Goal: Information Seeking & Learning: Learn about a topic

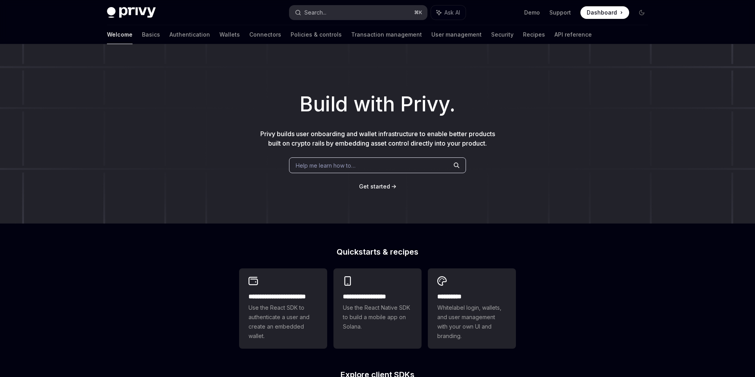
click at [329, 7] on button "Search... ⌘ K" at bounding box center [358, 13] width 138 height 14
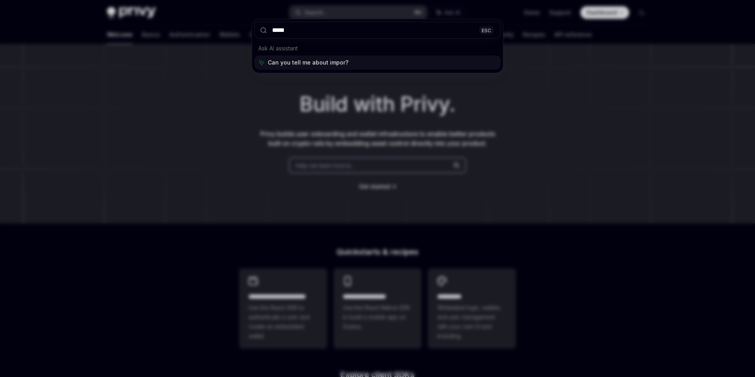
type input "******"
type textarea "*"
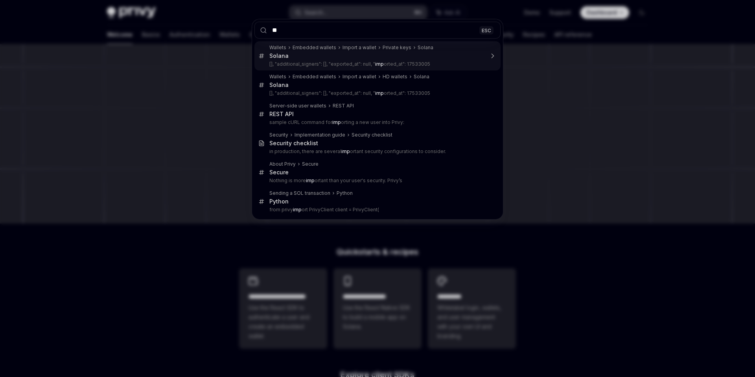
type input "*"
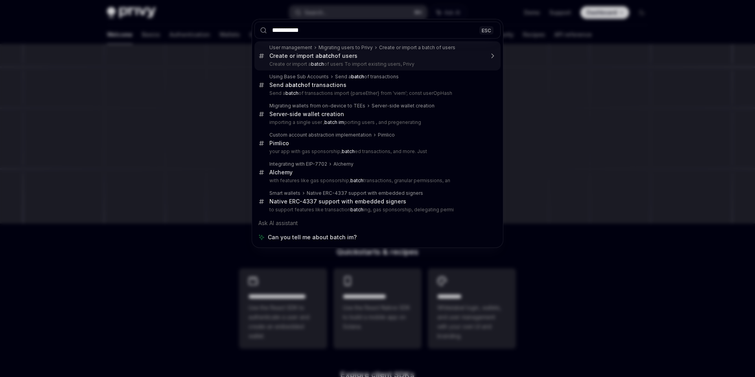
type input "**********"
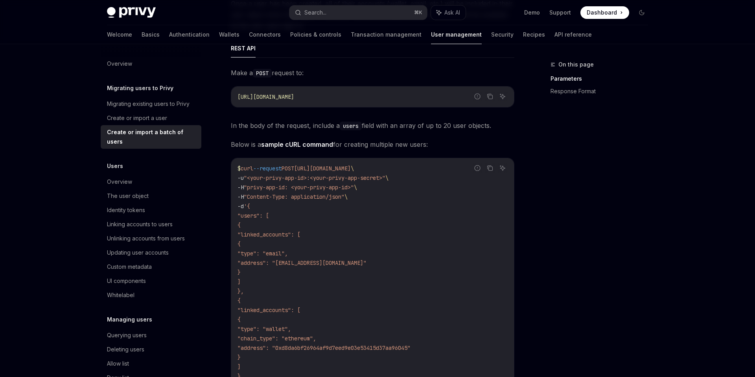
scroll to position [222, 0]
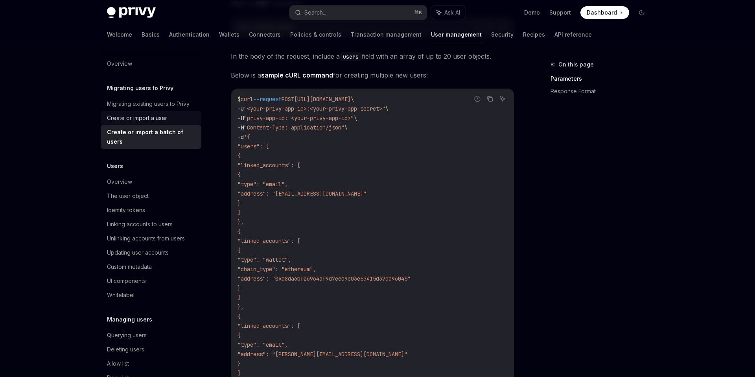
click at [128, 118] on div "Create or import a user" at bounding box center [137, 117] width 60 height 9
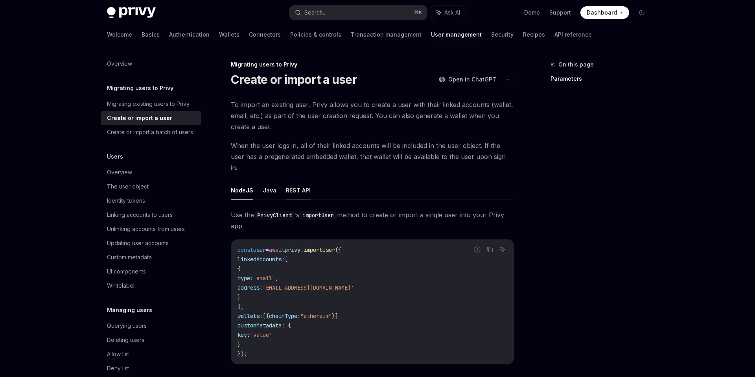
click at [294, 181] on button "REST API" at bounding box center [298, 190] width 25 height 18
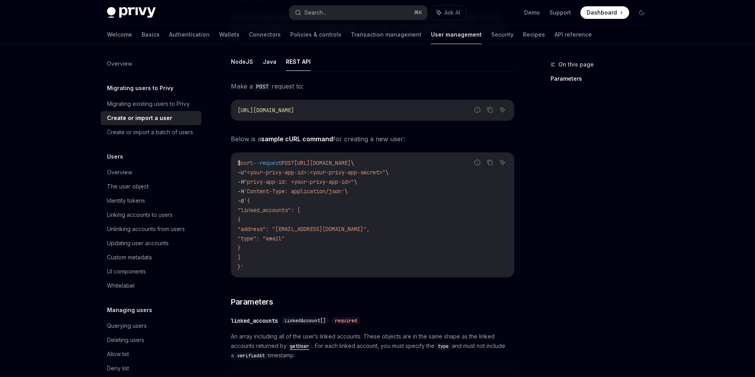
scroll to position [144, 0]
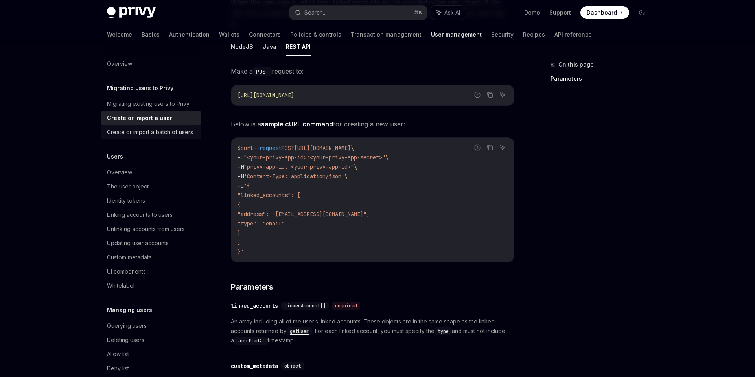
click at [147, 134] on div "Create or import a batch of users" at bounding box center [150, 131] width 86 height 9
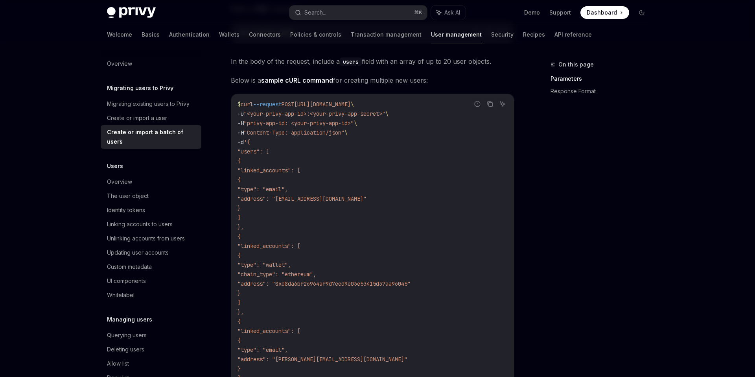
scroll to position [234, 0]
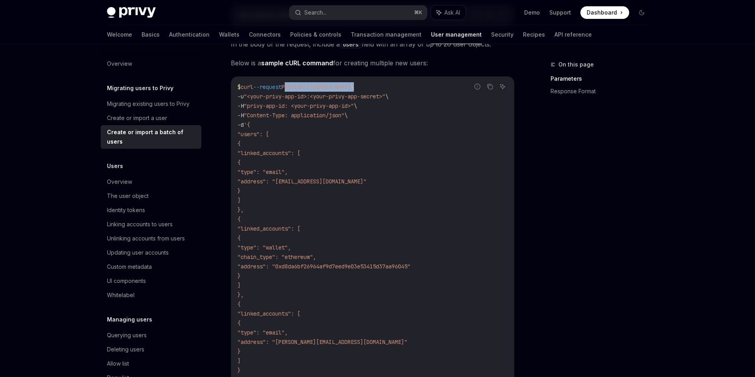
drag, startPoint x: 447, startPoint y: 87, endPoint x: 293, endPoint y: 88, distance: 154.1
click at [293, 88] on span "$ curl --request POST https://auth.privy.io/api/v1/users/import \" at bounding box center [295, 86] width 116 height 7
copy span "POST https://auth.privy.io/api/v1/users/import"
click at [415, 109] on code "$ curl --request POST https://auth.privy.io/api/v1/users/import \ -u "<your-pri…" at bounding box center [372, 237] width 270 height 311
drag, startPoint x: 444, startPoint y: 85, endPoint x: 311, endPoint y: 85, distance: 133.7
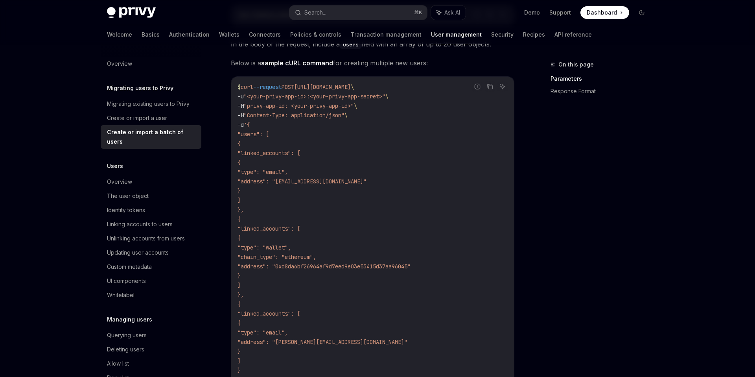
click at [311, 85] on span "$ curl --request POST https://auth.privy.io/api/v1/users/import \" at bounding box center [295, 86] width 116 height 7
copy span "[URL][DOMAIN_NAME]"
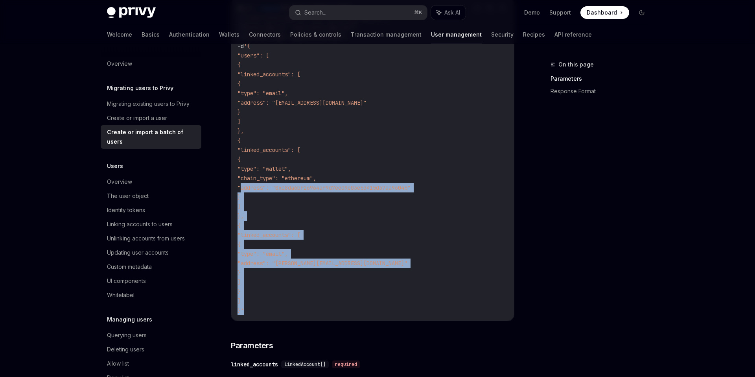
scroll to position [279, 0]
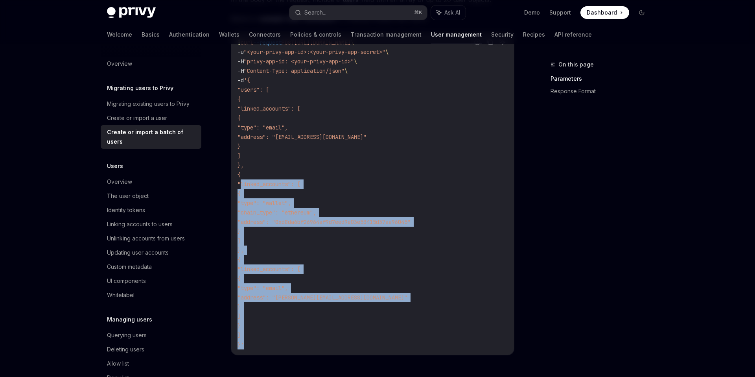
drag, startPoint x: 249, startPoint y: 309, endPoint x: 242, endPoint y: 183, distance: 126.4
click at [242, 183] on code "$ curl --request POST https://auth.privy.io/api/v1/users/import \ -u "<your-pri…" at bounding box center [372, 193] width 270 height 311
click at [279, 338] on code "$ curl --request POST https://auth.privy.io/api/v1/users/import \ -u "<your-pri…" at bounding box center [372, 193] width 270 height 311
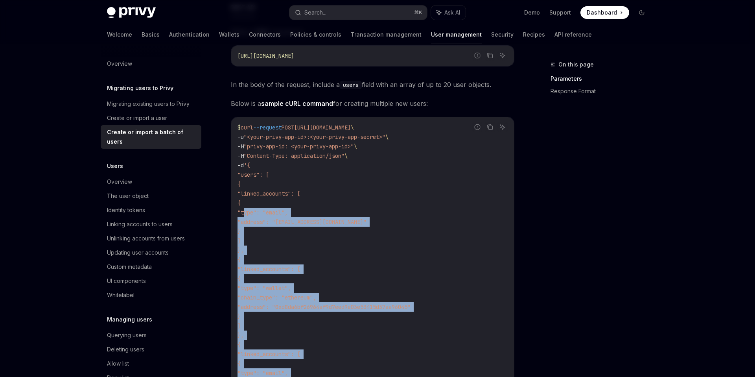
scroll to position [147, 0]
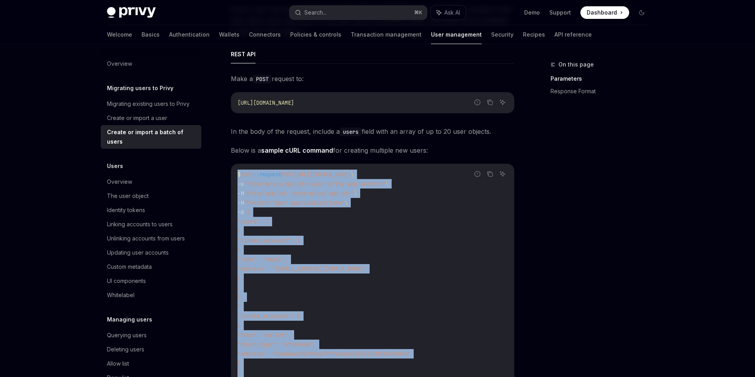
drag, startPoint x: 245, startPoint y: 349, endPoint x: 235, endPoint y: 175, distance: 173.7
click at [235, 175] on div "$ curl --request POST https://auth.privy.io/api/v1/users/import \ -u "<your-pri…" at bounding box center [372, 325] width 283 height 322
copy code "$ curl --request POST https://auth.privy.io/api/v1/users/import \ -u "<your-pri…"
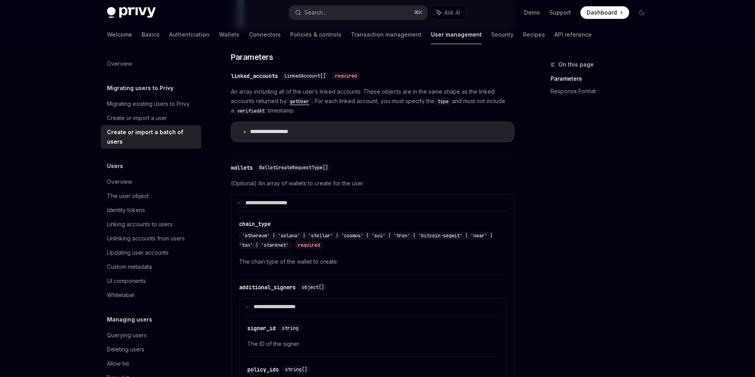
scroll to position [608, 0]
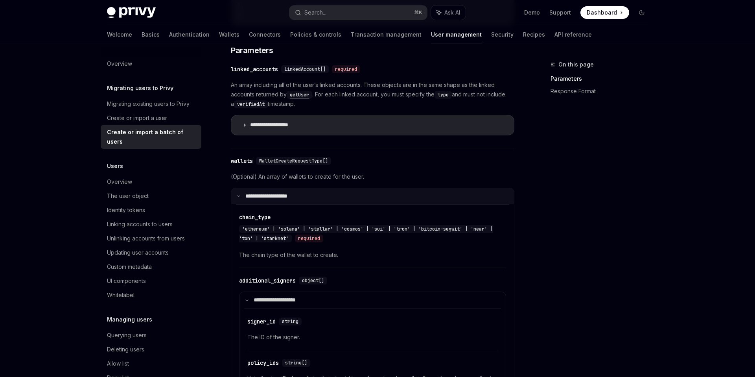
click at [308, 197] on summary "**********" at bounding box center [372, 196] width 283 height 17
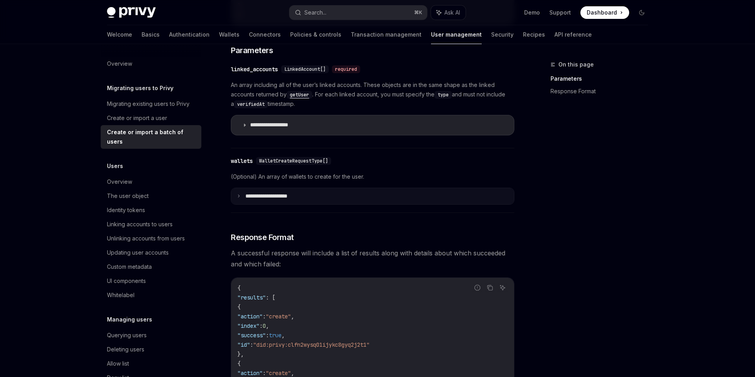
click at [308, 197] on summary "**********" at bounding box center [372, 196] width 283 height 17
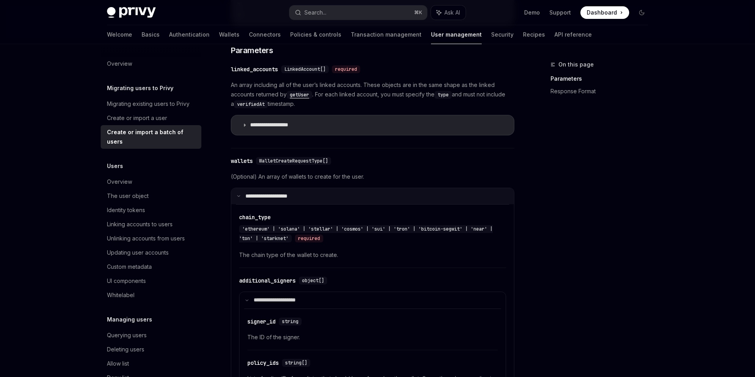
click at [308, 197] on summary "**********" at bounding box center [372, 196] width 283 height 17
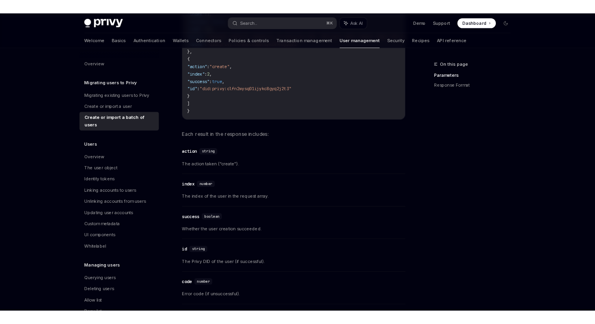
scroll to position [990, 0]
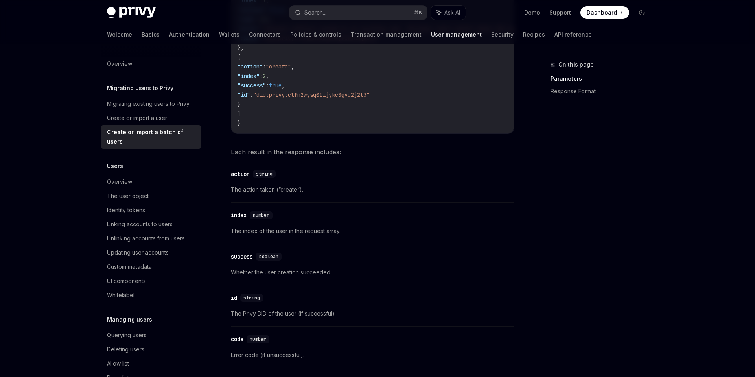
type textarea "*"
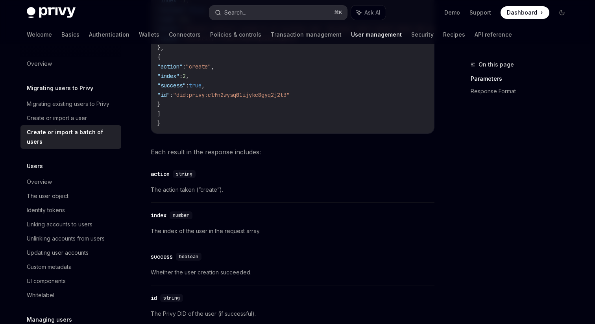
click at [272, 10] on button "Search... ⌘ K" at bounding box center [278, 13] width 138 height 14
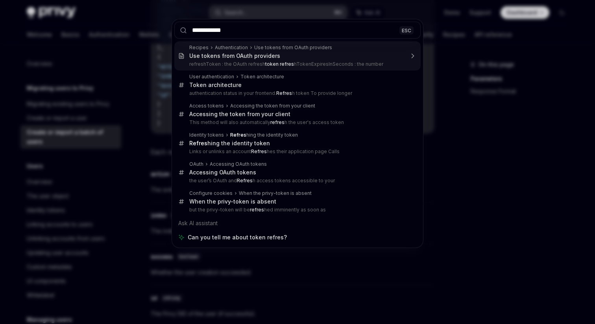
type input "**********"
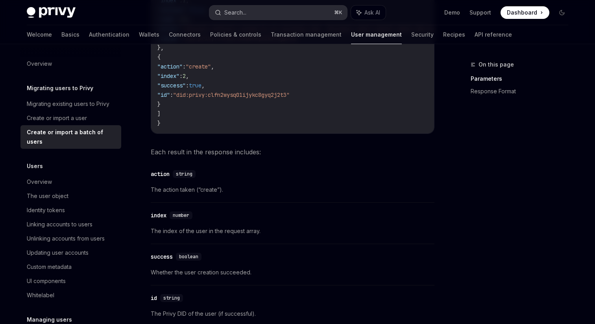
type textarea "*"
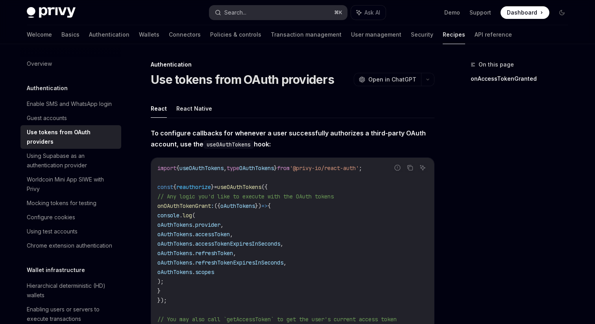
click at [269, 13] on button "Search... ⌘ K" at bounding box center [278, 13] width 138 height 14
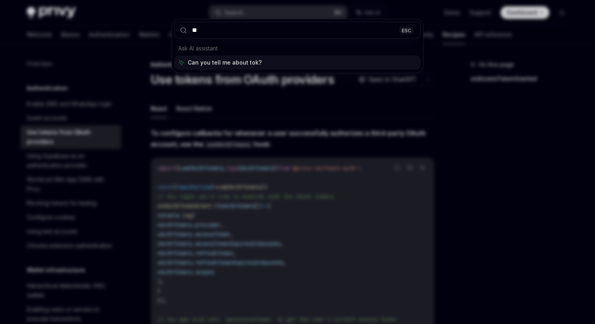
type input "*"
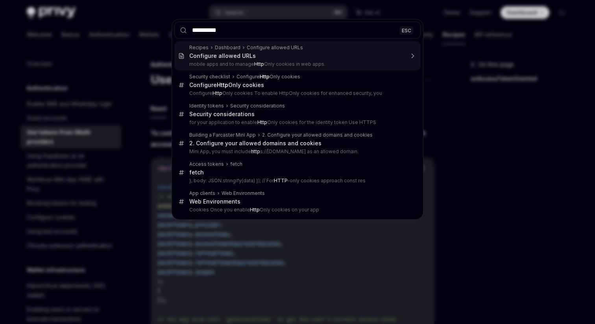
type input "**********"
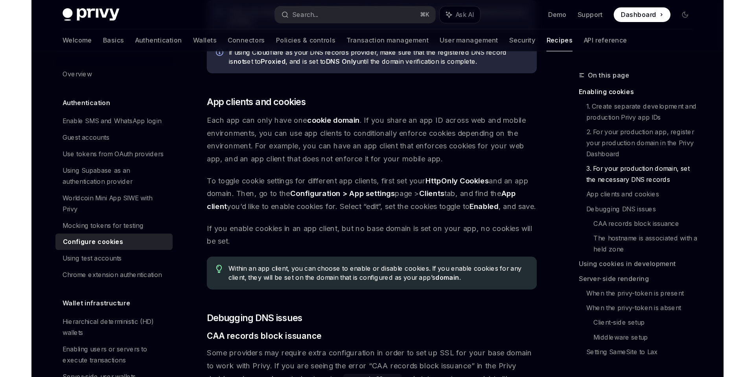
scroll to position [773, 0]
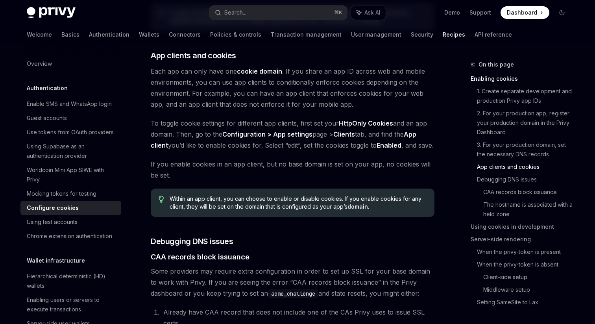
click at [514, 12] on span "Dashboard" at bounding box center [521, 13] width 30 height 8
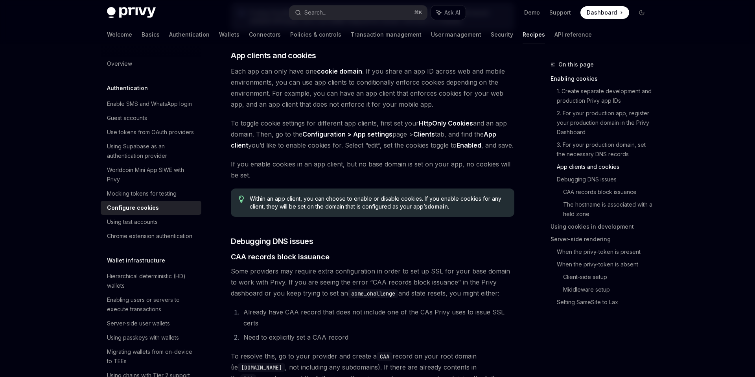
type textarea "*"
click at [341, 17] on button "Search... ⌘ K" at bounding box center [358, 13] width 138 height 14
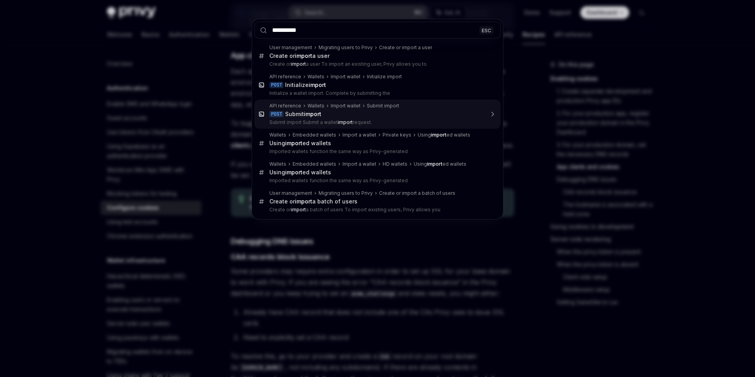
type input "**********"
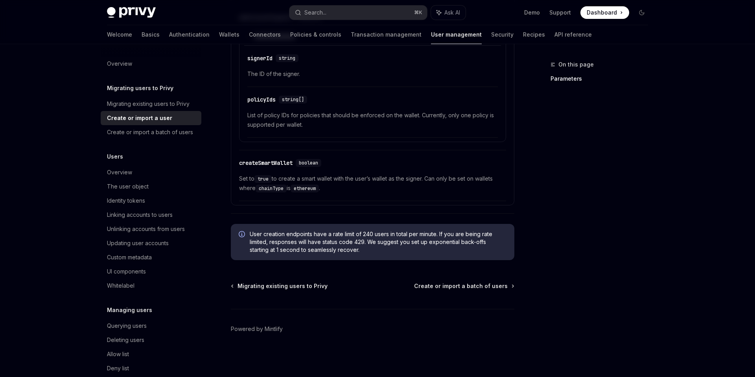
scroll to position [44, 0]
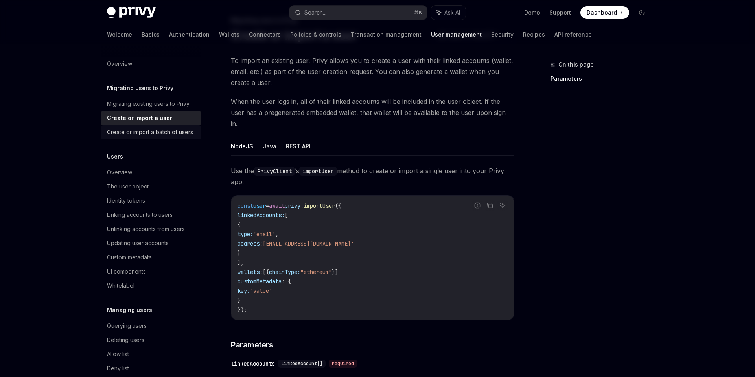
click at [155, 134] on div "Create or import a batch of users" at bounding box center [150, 131] width 86 height 9
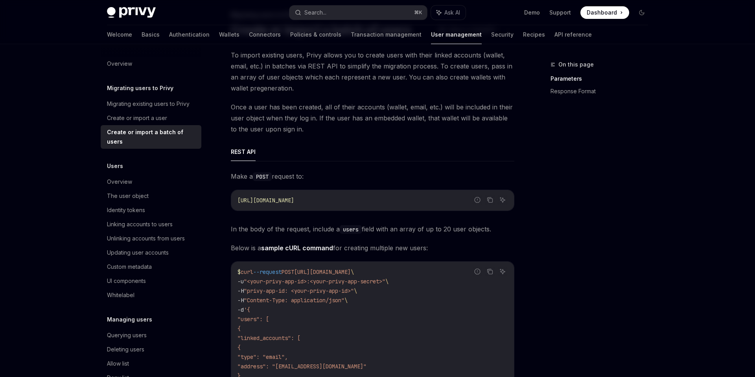
scroll to position [51, 0]
click at [150, 123] on link "Create or import a user" at bounding box center [151, 118] width 101 height 14
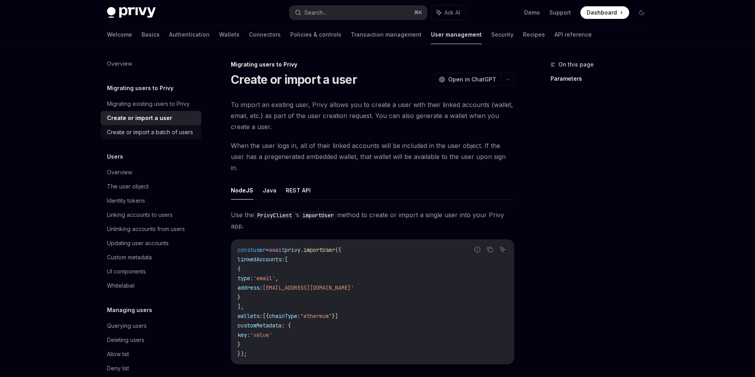
click at [143, 130] on div "Create or import a batch of users" at bounding box center [150, 131] width 86 height 9
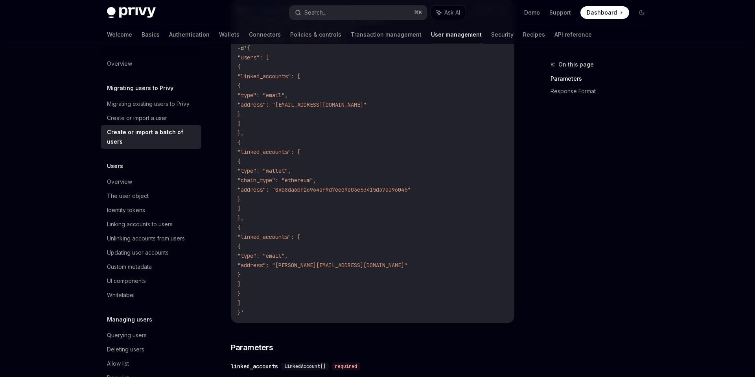
scroll to position [373, 0]
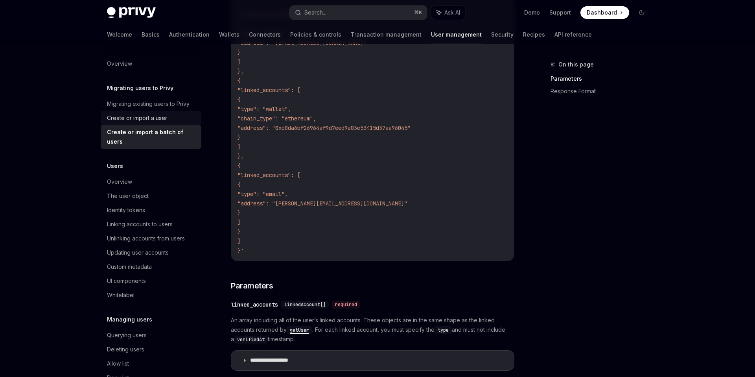
click at [173, 120] on div "Create or import a user" at bounding box center [152, 117] width 90 height 9
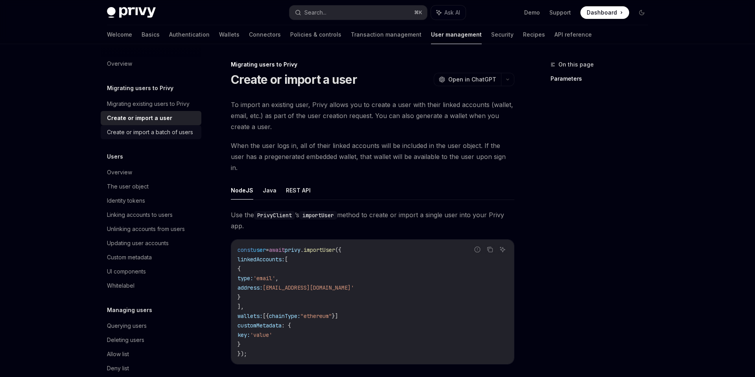
click at [168, 133] on div "Create or import a batch of users" at bounding box center [150, 131] width 86 height 9
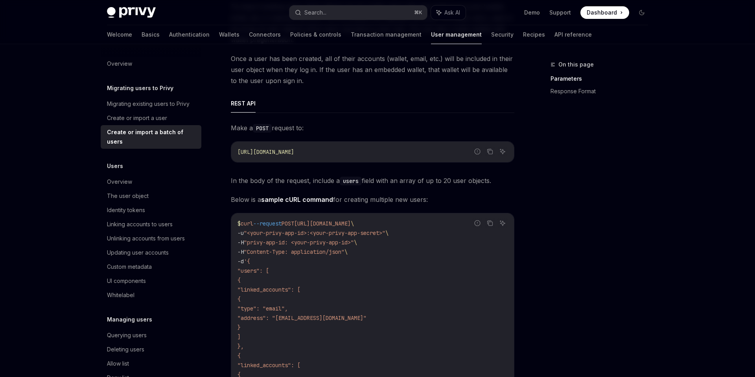
scroll to position [103, 0]
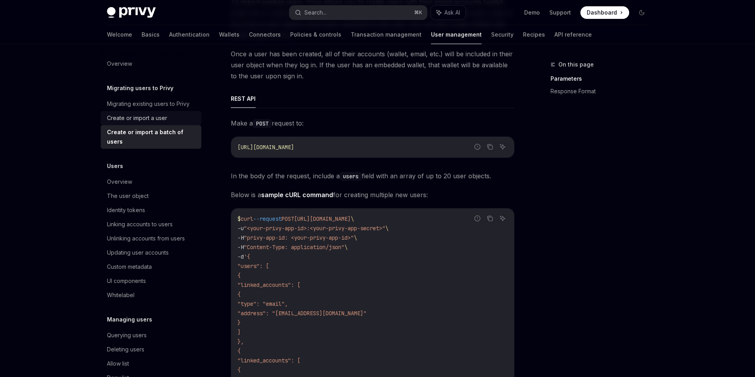
click at [177, 120] on div "Create or import a user" at bounding box center [152, 117] width 90 height 9
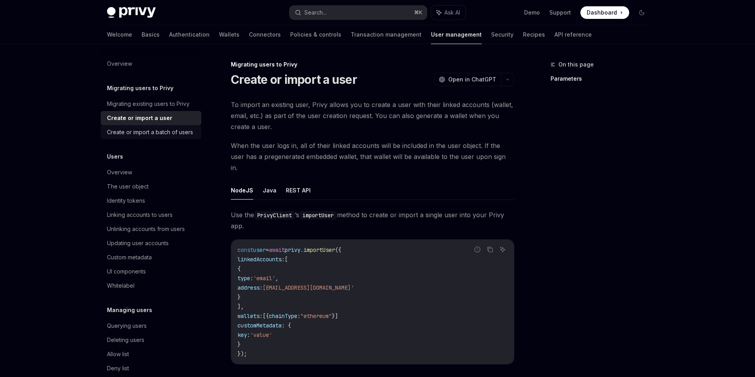
click at [168, 131] on div "Create or import a batch of users" at bounding box center [150, 131] width 86 height 9
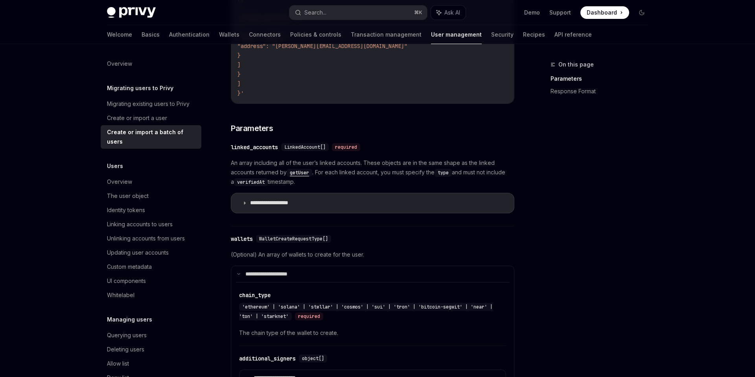
scroll to position [531, 0]
click at [295, 190] on div "**********" at bounding box center [372, 184] width 283 height 55
click at [295, 200] on p "**********" at bounding box center [278, 201] width 56 height 7
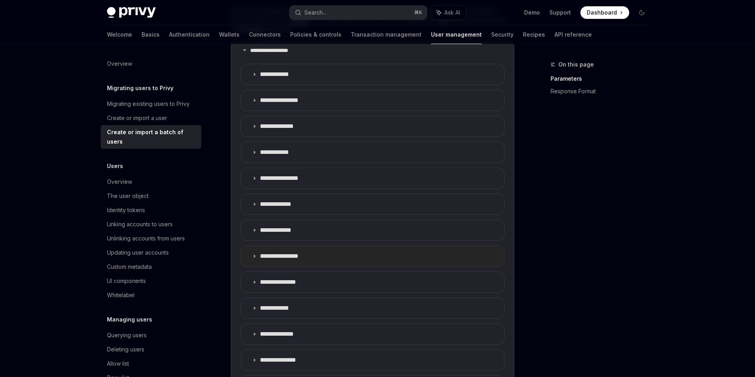
scroll to position [681, 0]
click at [294, 161] on summary "**********" at bounding box center [372, 153] width 263 height 20
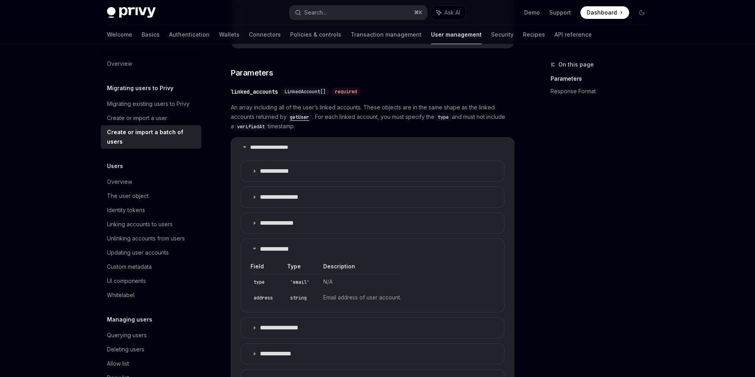
scroll to position [595, 0]
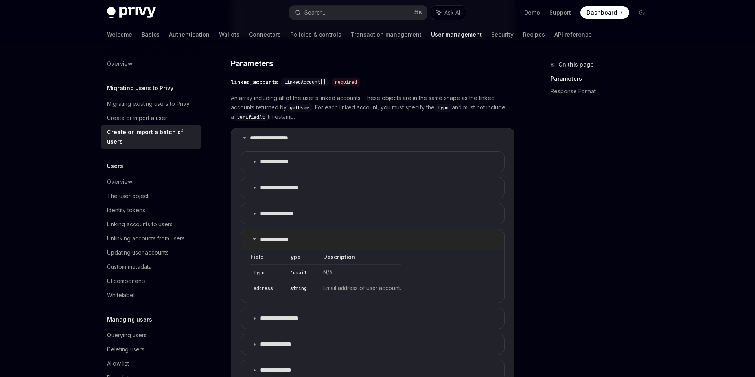
click at [301, 241] on p "**********" at bounding box center [280, 240] width 41 height 8
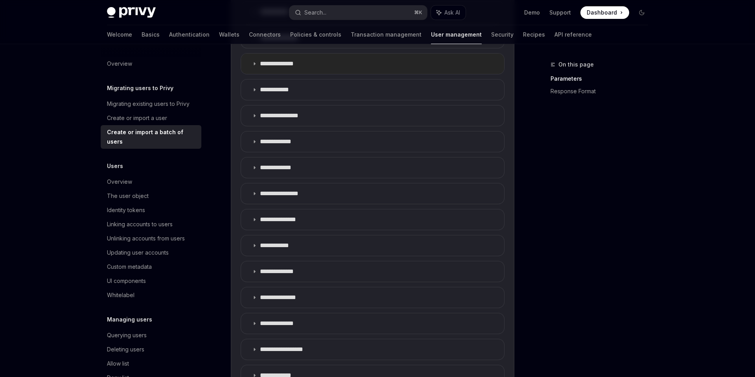
scroll to position [679, 0]
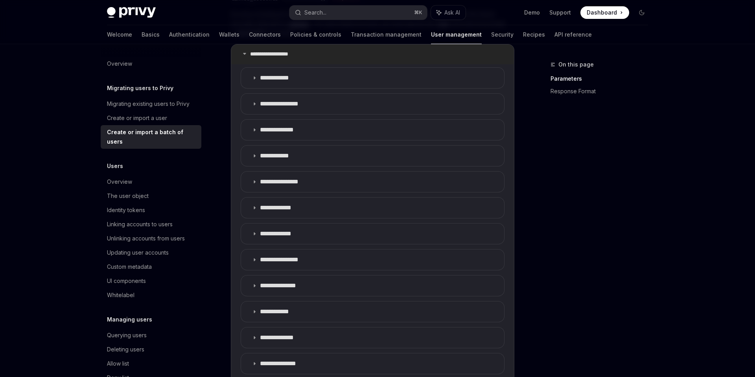
click at [243, 53] on icon at bounding box center [244, 53] width 5 height 5
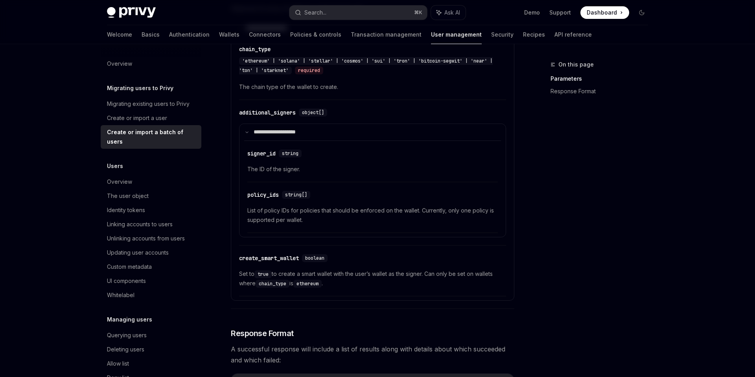
scroll to position [771, 0]
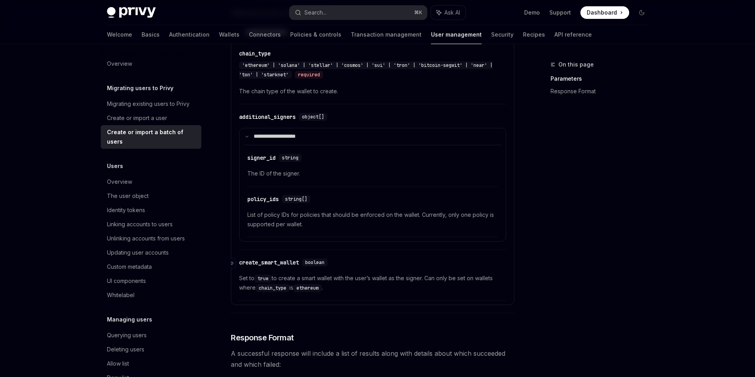
click at [277, 260] on div "create_smart_wallet" at bounding box center [269, 262] width 60 height 8
click at [277, 260] on div "​ create_smart_wallet boolean Set to true to create a smart wallet with the use…" at bounding box center [372, 277] width 267 height 47
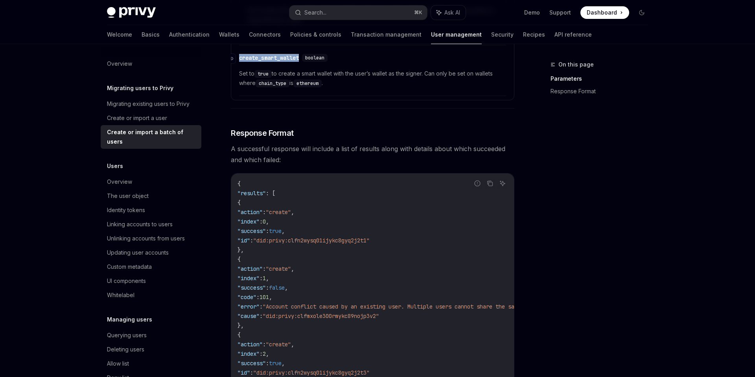
scroll to position [977, 0]
type textarea "*"
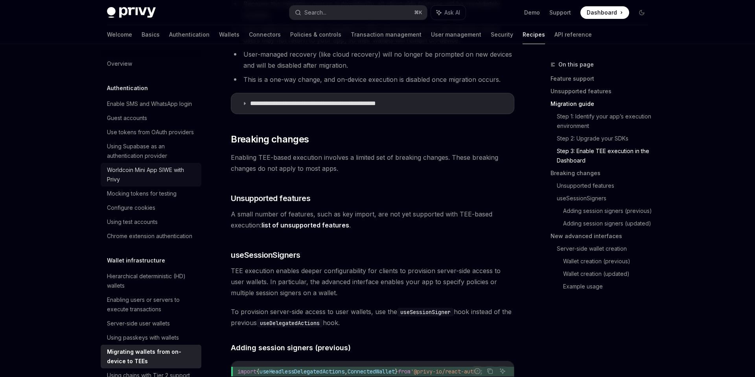
scroll to position [913, 0]
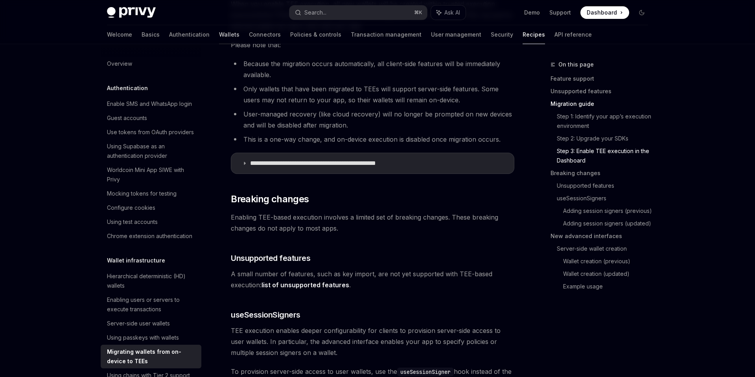
click at [219, 34] on link "Wallets" at bounding box center [229, 34] width 20 height 19
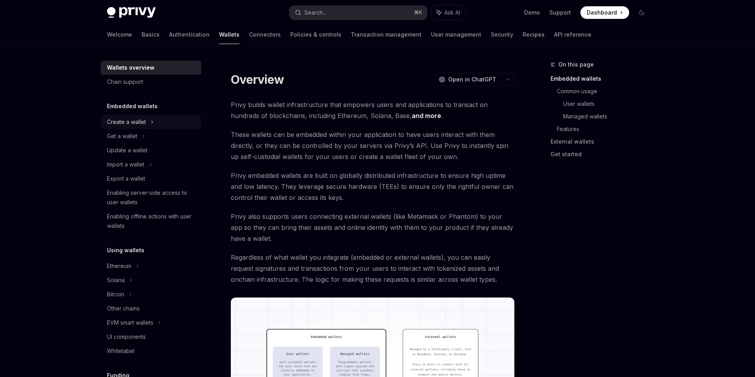
click at [147, 118] on div "Create a wallet" at bounding box center [151, 122] width 101 height 14
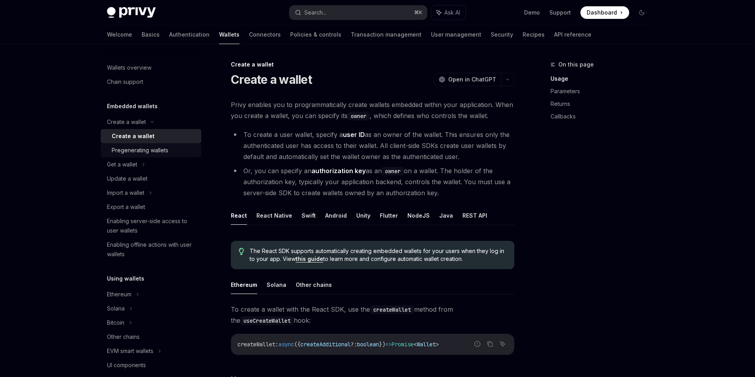
click at [154, 148] on div "Pregenerating wallets" at bounding box center [140, 149] width 57 height 9
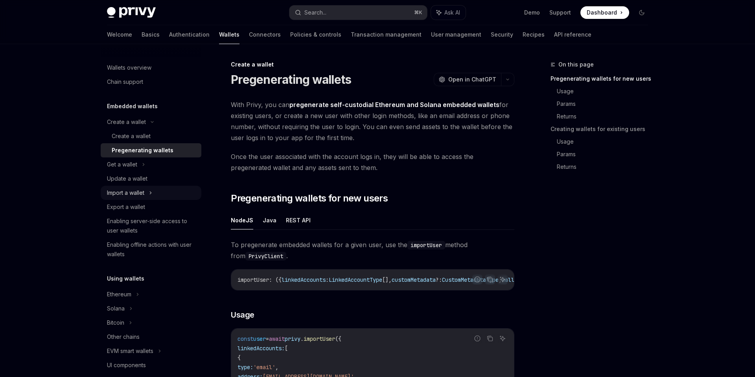
click at [147, 188] on div "Import a wallet" at bounding box center [151, 193] width 101 height 14
type textarea "*"
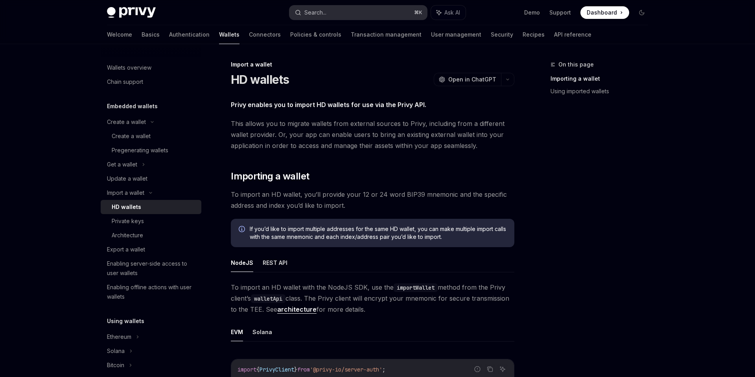
click at [358, 18] on button "Search... ⌘ K" at bounding box center [358, 13] width 138 height 14
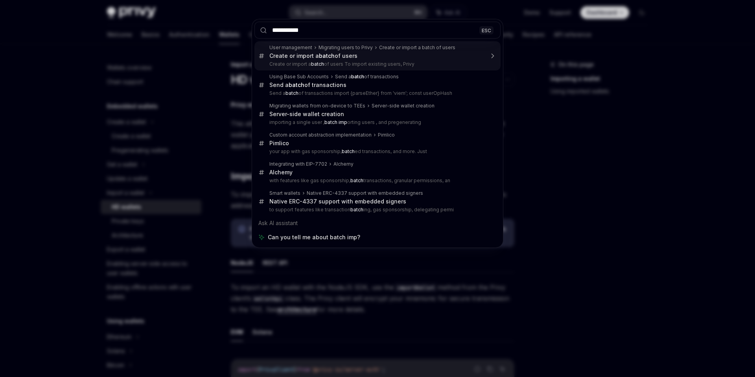
type input "**********"
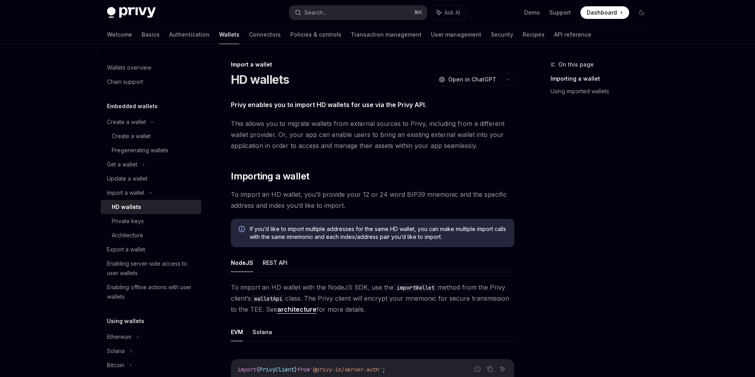
type textarea "*"
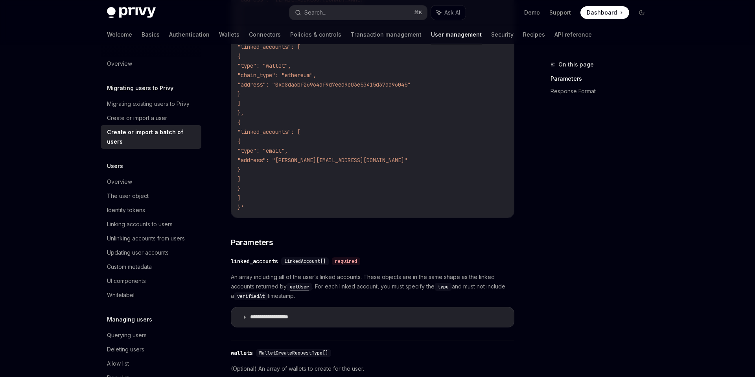
scroll to position [572, 0]
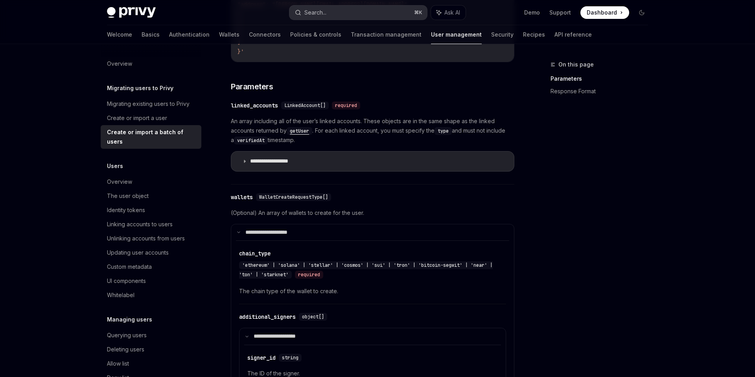
click at [328, 11] on button "Search... ⌘ K" at bounding box center [358, 13] width 138 height 14
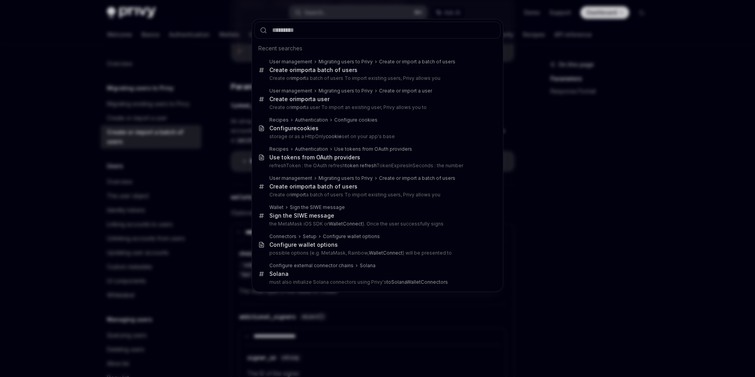
type input "**********"
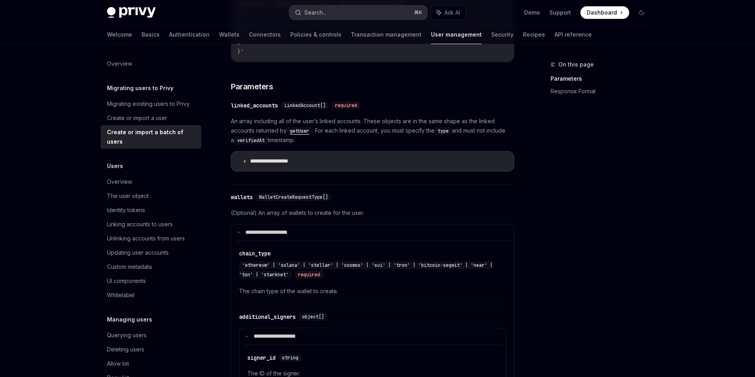
type textarea "*"
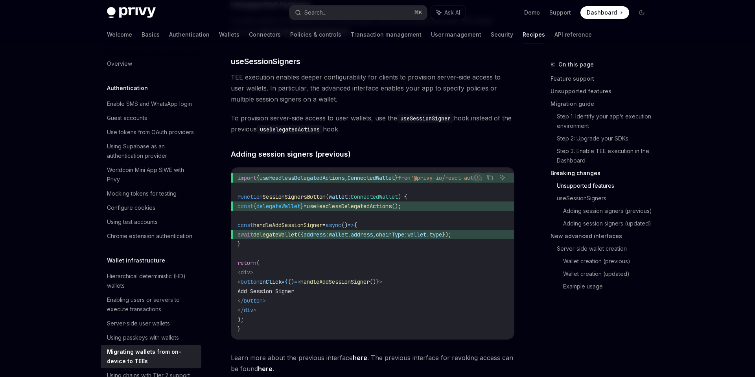
scroll to position [1122, 0]
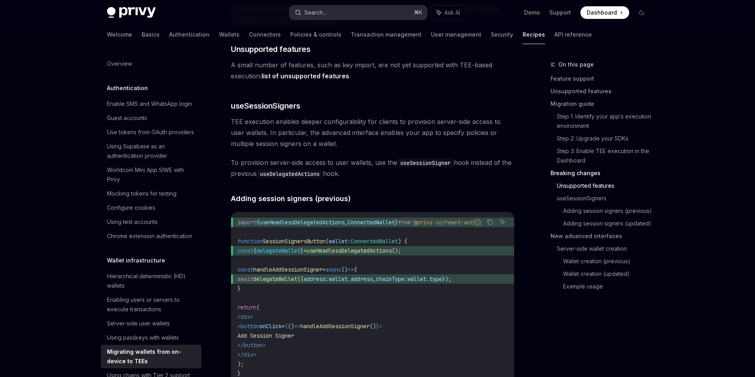
click at [331, 7] on button "Search... ⌘ K" at bounding box center [358, 13] width 138 height 14
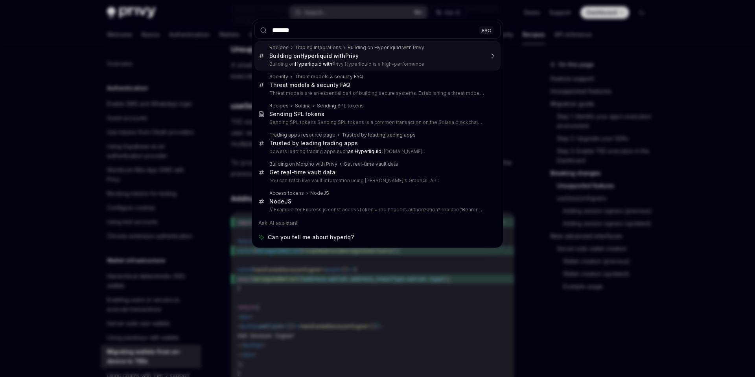
type input "******"
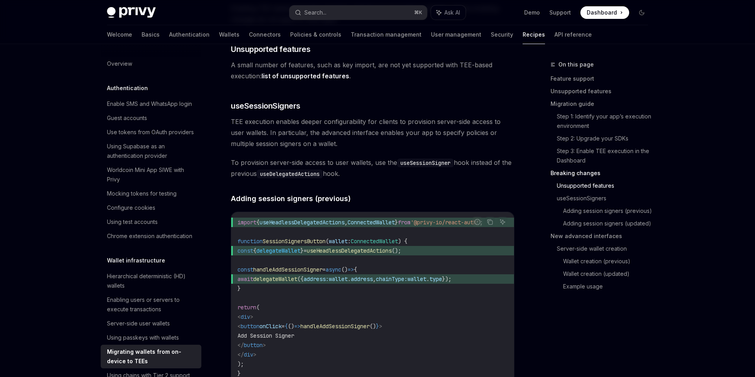
type textarea "*"
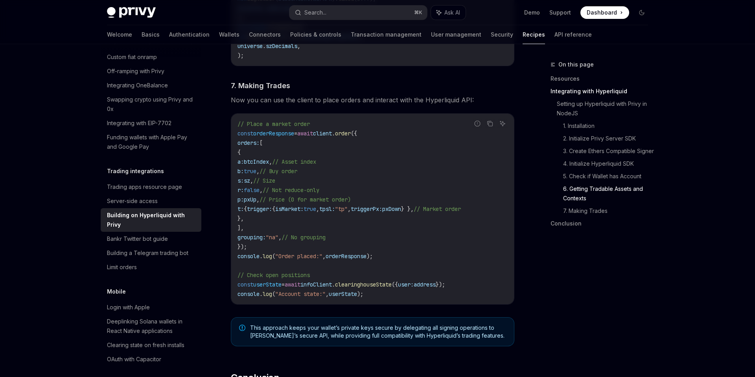
scroll to position [1366, 0]
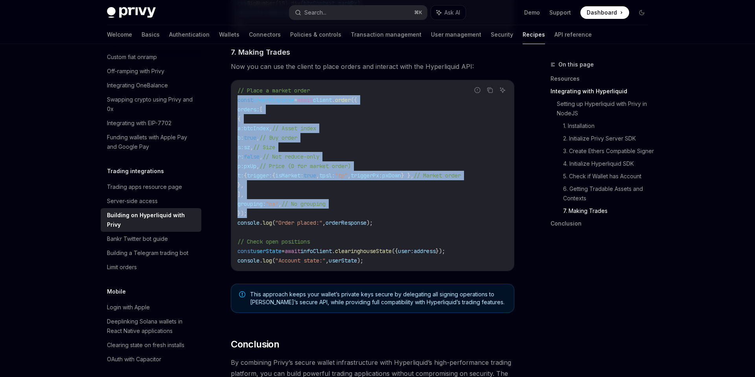
drag, startPoint x: 256, startPoint y: 220, endPoint x: 227, endPoint y: 103, distance: 120.8
copy code "const orderResponse = await client . order ({ orders: [ { a: btcIndex , // Asse…"
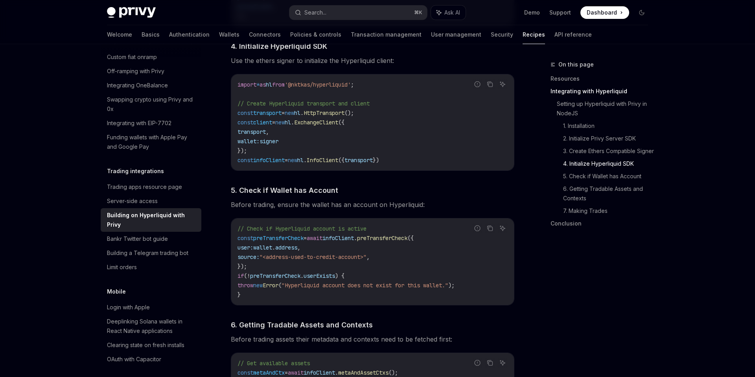
scroll to position [827, 0]
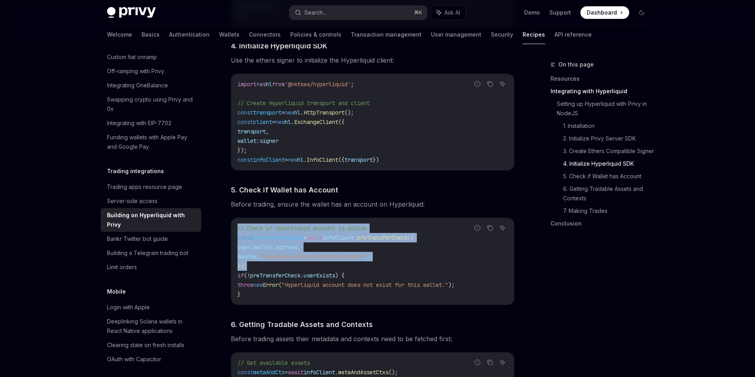
drag, startPoint x: 268, startPoint y: 269, endPoint x: 225, endPoint y: 236, distance: 54.0
click at [225, 235] on div "**********" at bounding box center [299, 174] width 434 height 1882
copy code "// Check if Hyperliquid account is active const preTransferCheck = await infoCl…"
click at [398, 241] on span "preTransferCheck" at bounding box center [382, 237] width 50 height 7
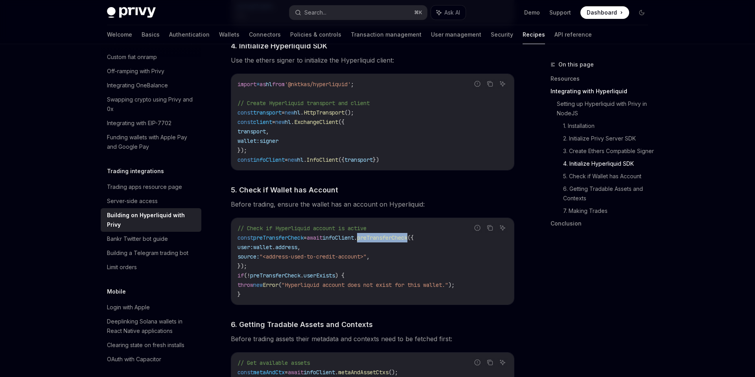
click at [398, 241] on span "preTransferCheck" at bounding box center [382, 237] width 50 height 7
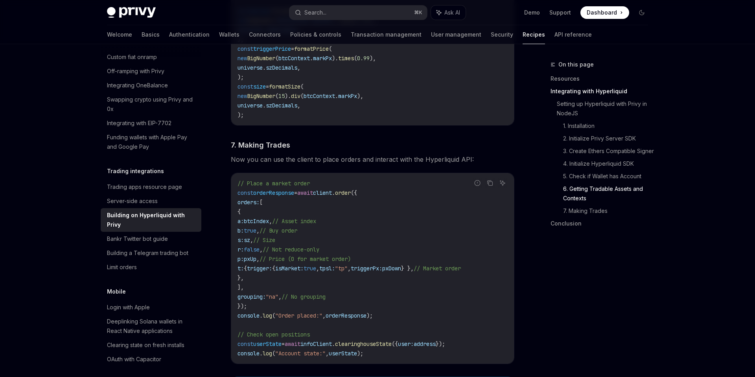
scroll to position [1277, 0]
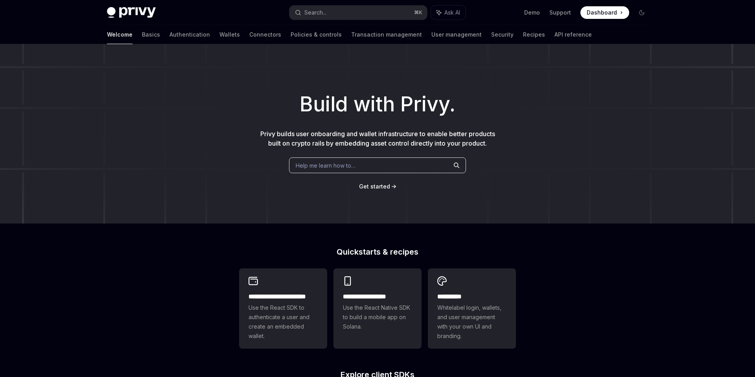
click at [598, 16] on span at bounding box center [604, 12] width 49 height 13
click at [332, 12] on button "Search... ⌘ K" at bounding box center [358, 13] width 138 height 14
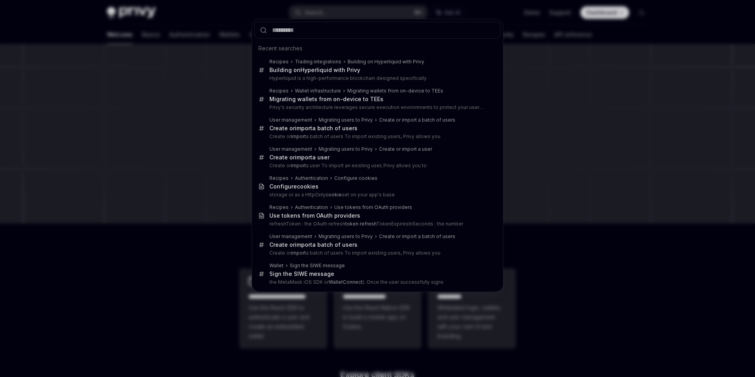
click at [157, 139] on div "Recent searches Recipes Trading integrations Building on Hyperliquid with Privy…" at bounding box center [377, 188] width 755 height 377
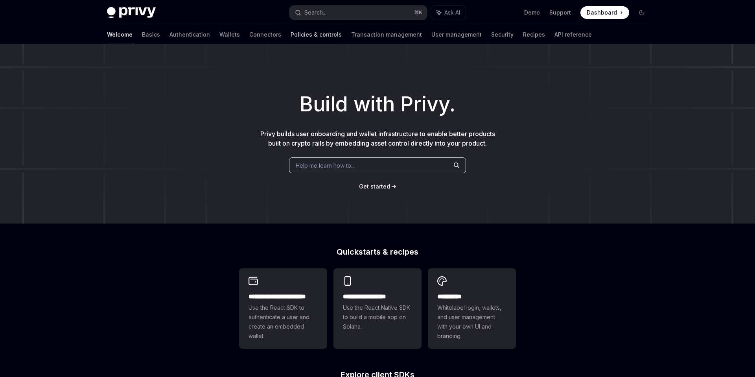
click at [291, 35] on link "Policies & controls" at bounding box center [316, 34] width 51 height 19
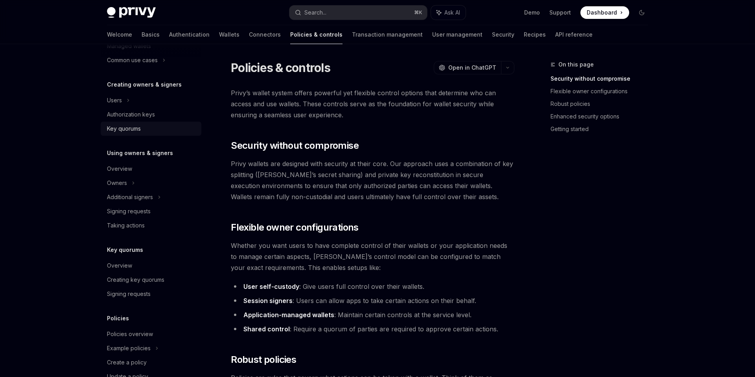
scroll to position [177, 0]
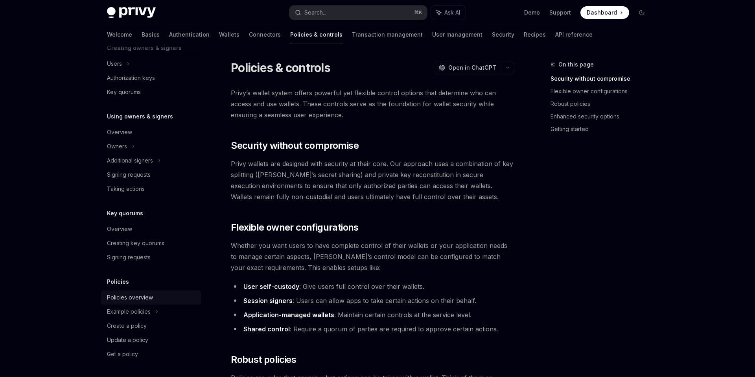
click at [128, 300] on div "Policies overview" at bounding box center [130, 297] width 46 height 9
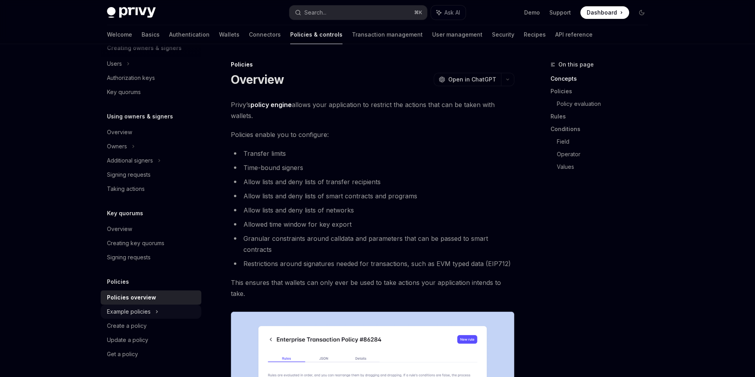
click at [147, 309] on div "Example policies" at bounding box center [129, 311] width 44 height 9
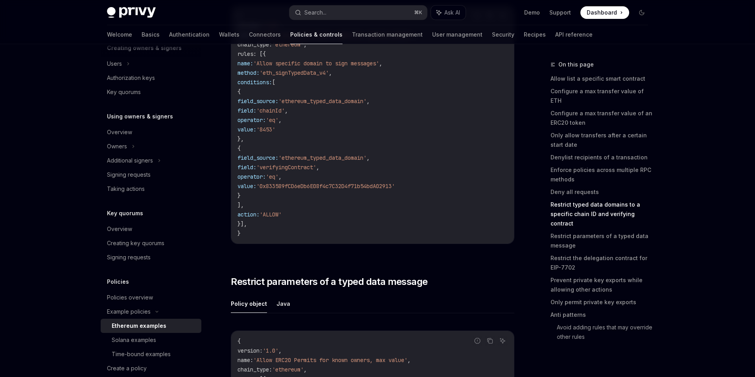
scroll to position [2629, 0]
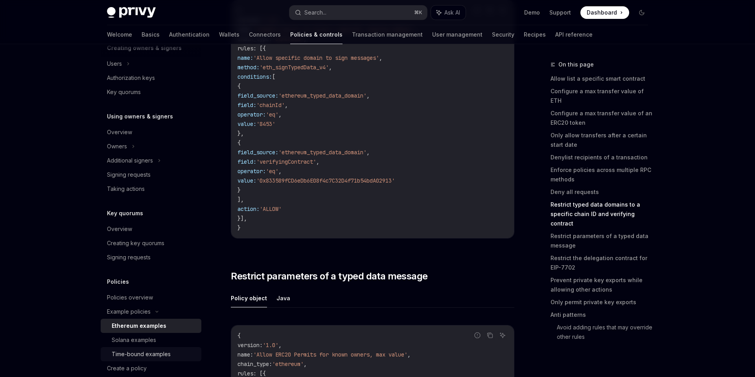
click at [149, 355] on div "Time-bound examples" at bounding box center [141, 353] width 59 height 9
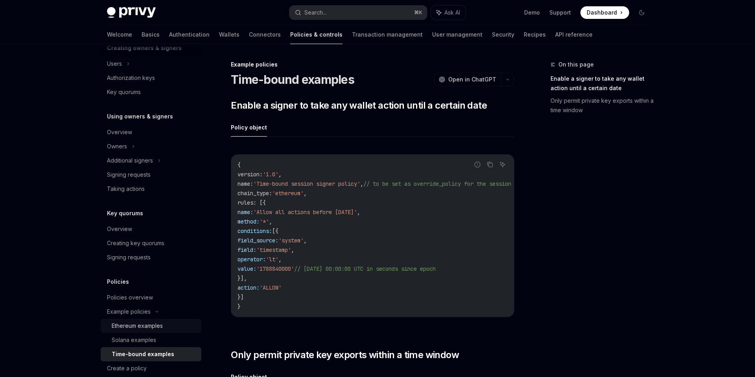
click at [143, 326] on div "Ethereum examples" at bounding box center [137, 325] width 51 height 9
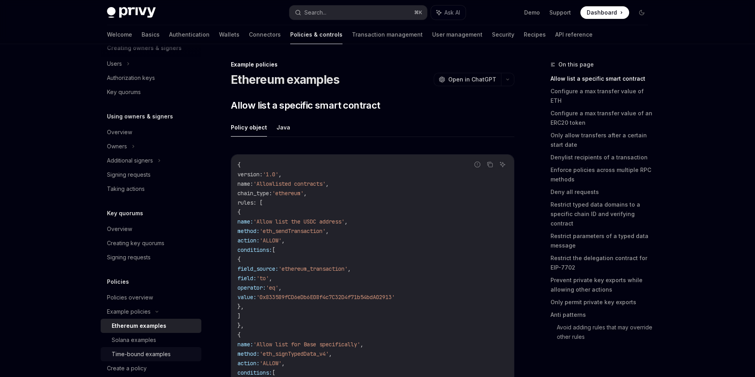
click at [144, 349] on div "Time-bound examples" at bounding box center [141, 353] width 59 height 9
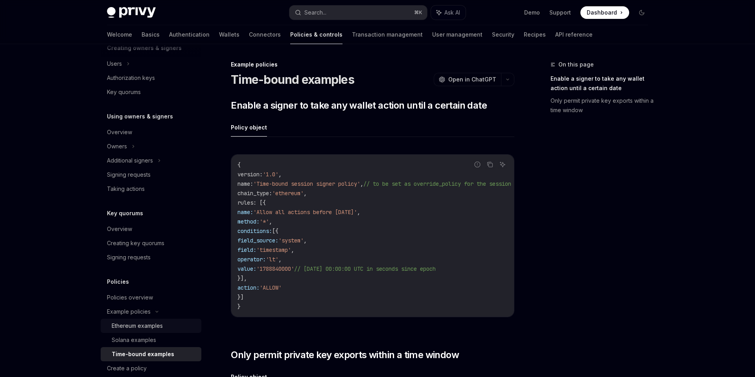
click at [140, 322] on div "Ethereum examples" at bounding box center [137, 325] width 51 height 9
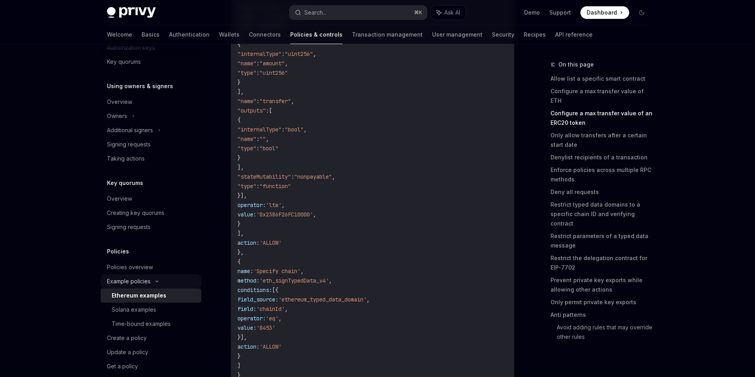
scroll to position [219, 0]
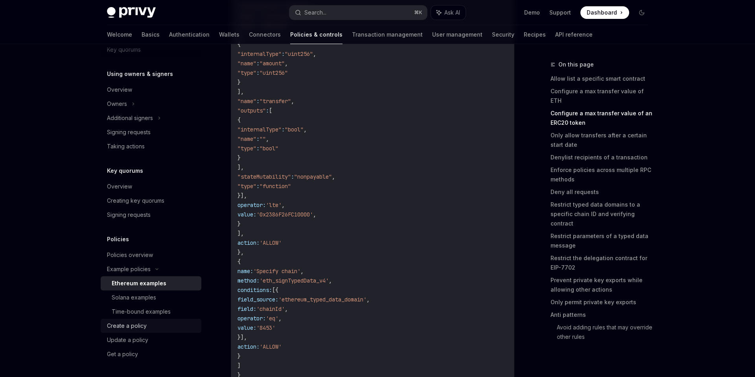
click at [138, 326] on div "Create a policy" at bounding box center [127, 325] width 40 height 9
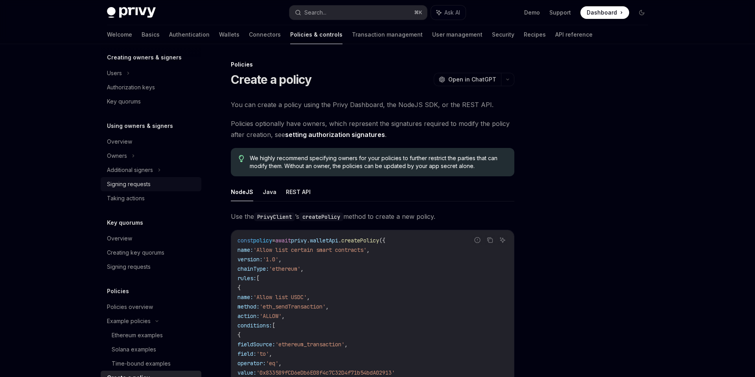
scroll to position [166, 0]
click at [162, 187] on div "Signing requests" at bounding box center [152, 185] width 90 height 9
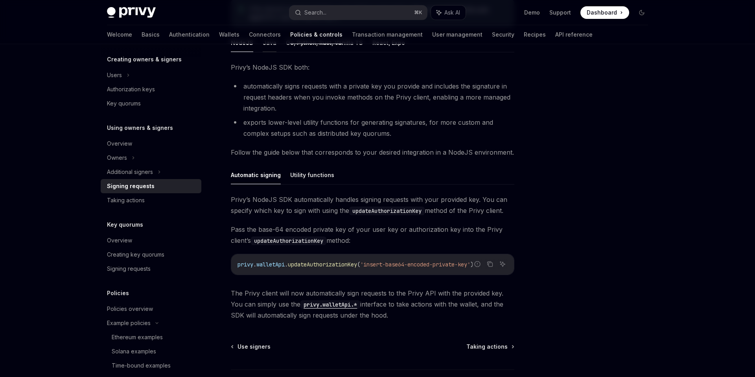
scroll to position [170, 0]
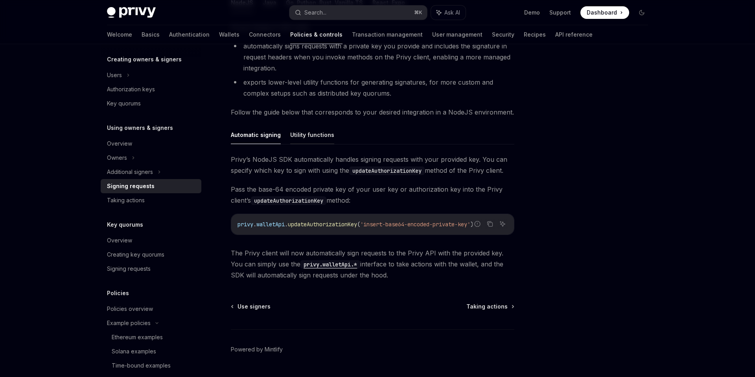
click at [299, 140] on button "Utility functions" at bounding box center [312, 134] width 44 height 18
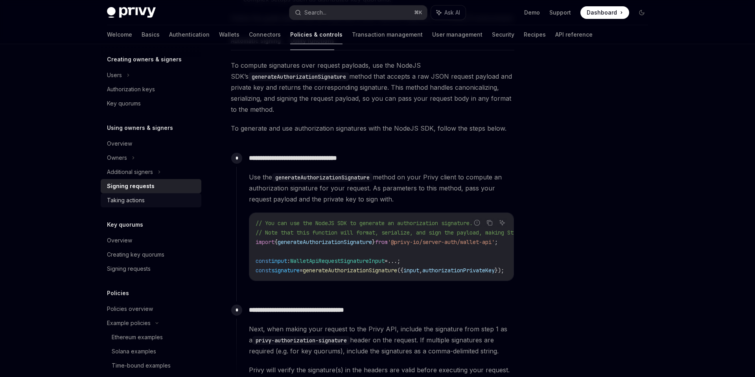
click at [140, 201] on div "Taking actions" at bounding box center [126, 199] width 38 height 9
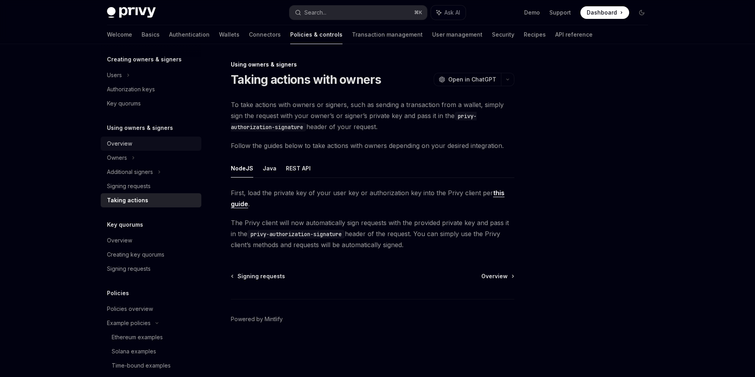
click at [139, 147] on div "Overview" at bounding box center [152, 143] width 90 height 9
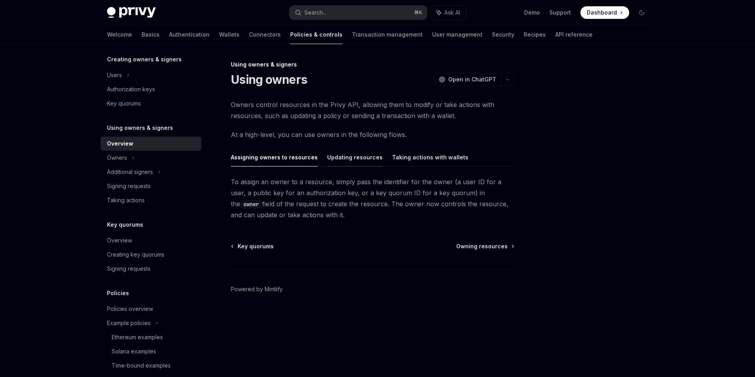
click at [347, 160] on button "Updating resources" at bounding box center [354, 157] width 55 height 18
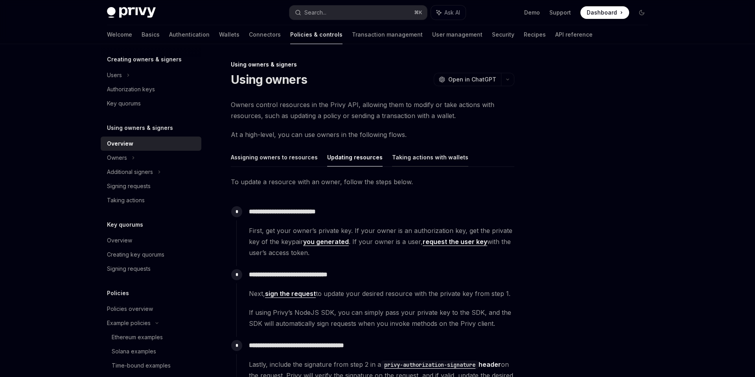
click at [396, 162] on button "Taking actions with wallets" at bounding box center [430, 157] width 76 height 18
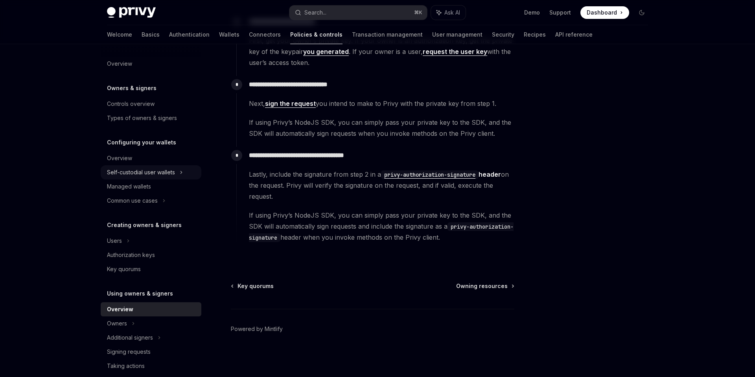
click at [136, 176] on div "Self-custodial user wallets" at bounding box center [141, 172] width 68 height 9
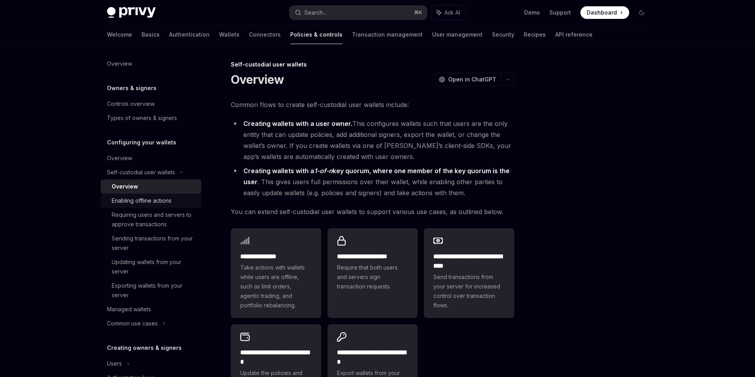
click at [139, 195] on link "Enabling offline actions" at bounding box center [151, 200] width 101 height 14
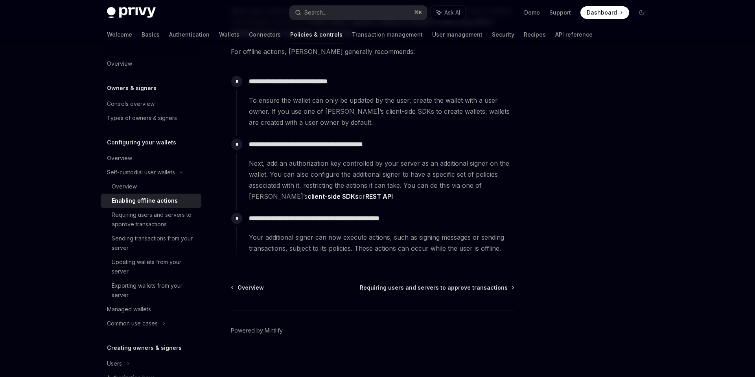
scroll to position [96, 0]
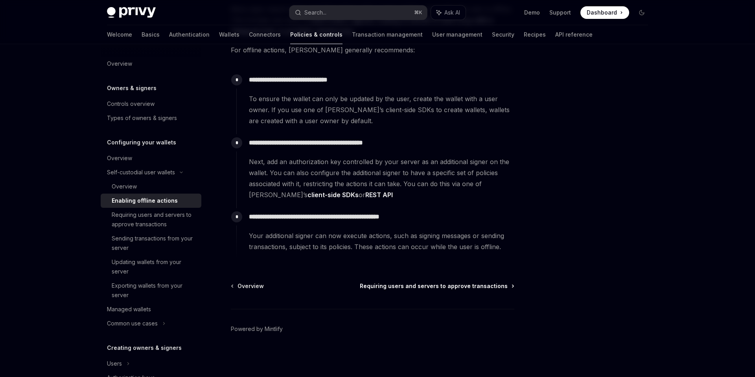
click at [414, 285] on span "Requiring users and servers to approve transactions" at bounding box center [434, 286] width 148 height 8
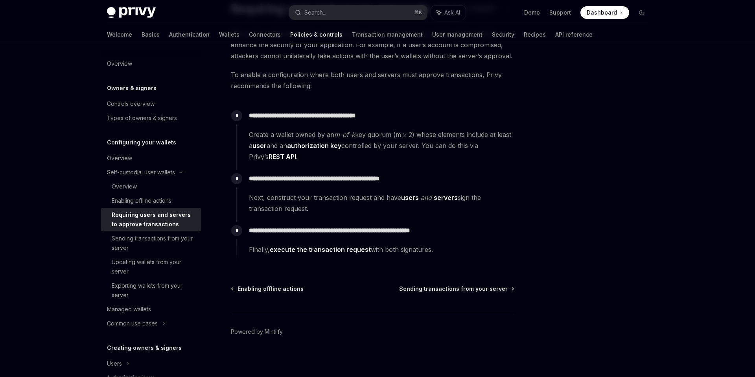
scroll to position [74, 0]
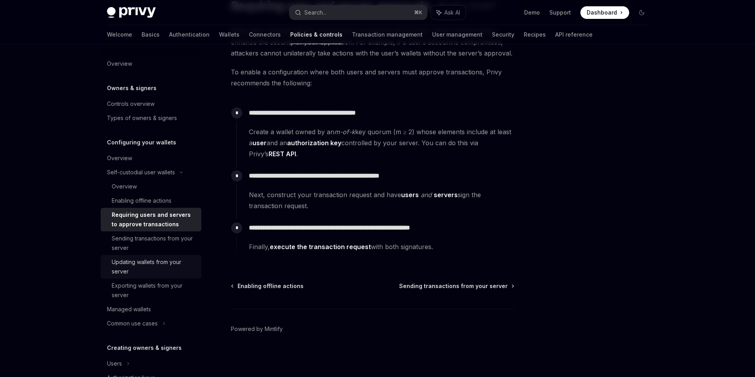
click at [154, 272] on div "Updating wallets from your server" at bounding box center [154, 266] width 85 height 19
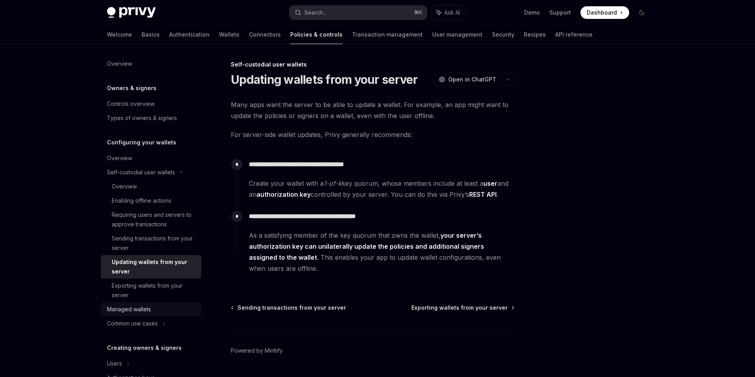
click at [140, 309] on div "Managed wallets" at bounding box center [129, 308] width 44 height 9
type textarea "*"
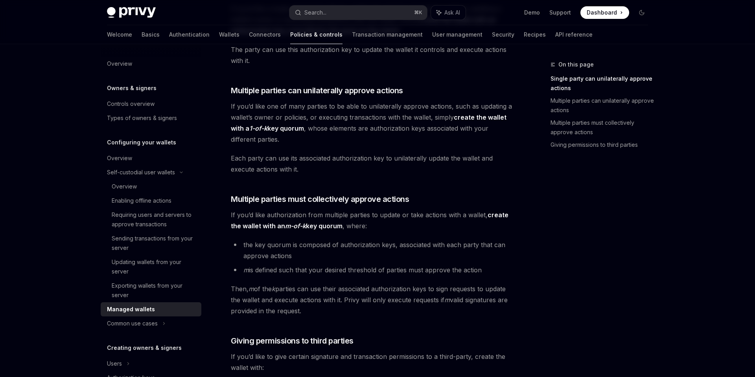
scroll to position [154, 0]
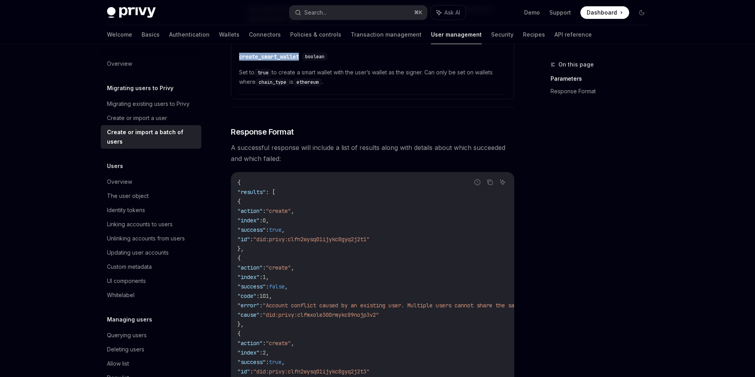
scroll to position [68, 0]
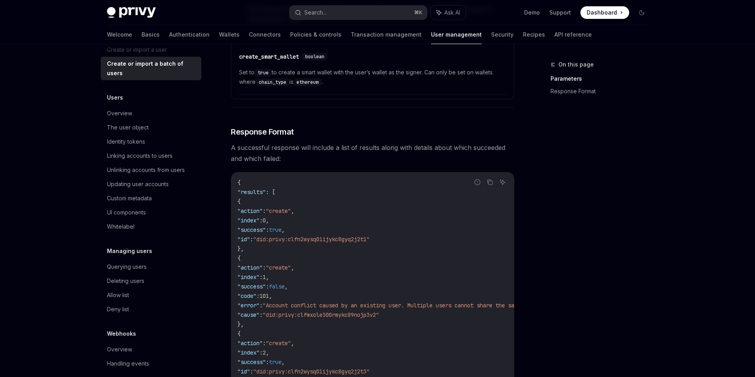
click at [124, 35] on div "Welcome Basics Authentication Wallets Connectors Policies & controls Transactio…" at bounding box center [349, 34] width 485 height 19
click at [142, 35] on link "Basics" at bounding box center [151, 34] width 18 height 19
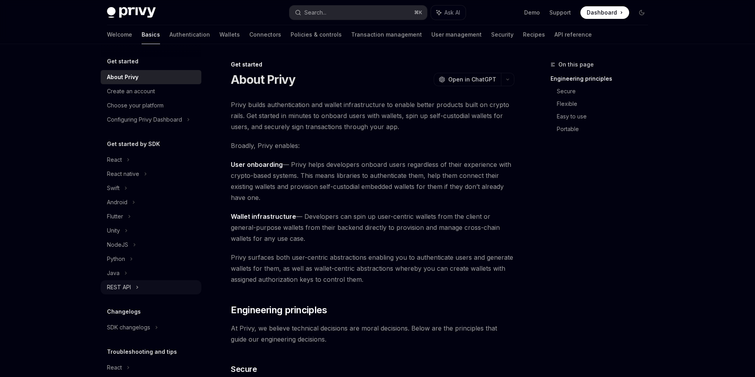
scroll to position [42, 0]
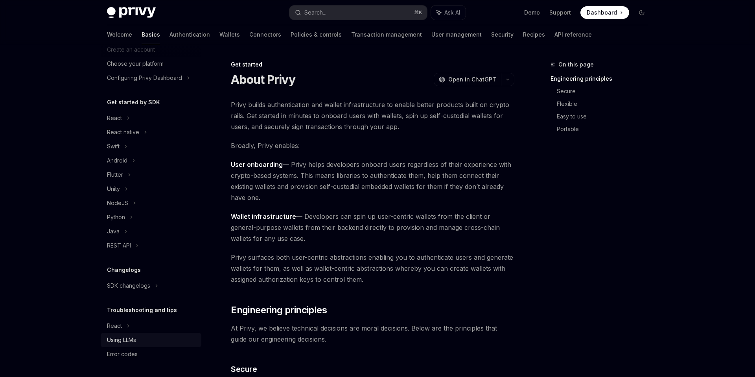
click at [126, 340] on div "Using LLMs" at bounding box center [121, 339] width 29 height 9
type textarea "*"
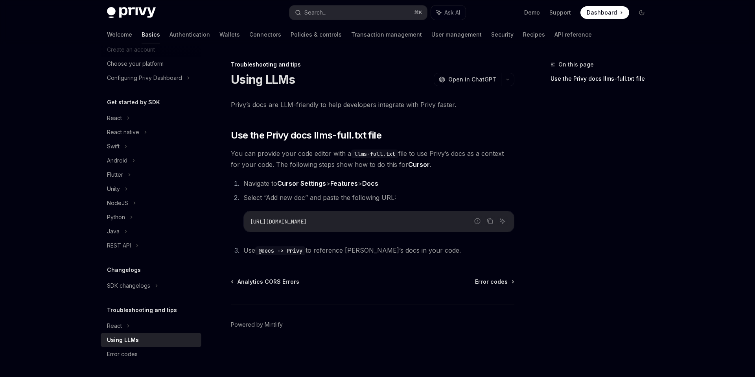
click at [307, 221] on span "https://docs.privy.io/llms-full.txt" at bounding box center [278, 221] width 57 height 7
copy ol "https://docs.privy.io/llms-full.txt"
